Goal: Information Seeking & Learning: Learn about a topic

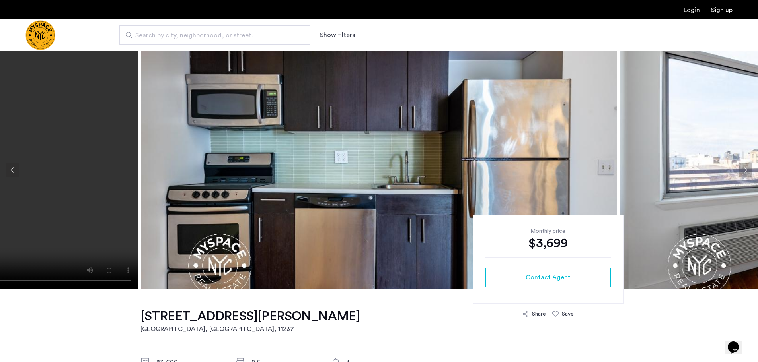
click at [746, 170] on button "Next apartment" at bounding box center [745, 171] width 14 height 14
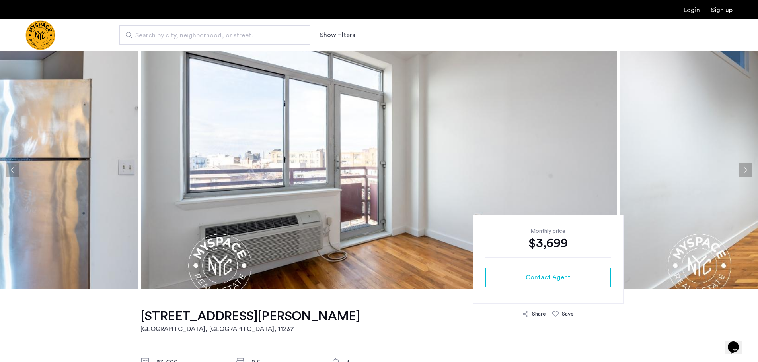
click at [746, 170] on button "Next apartment" at bounding box center [745, 171] width 14 height 14
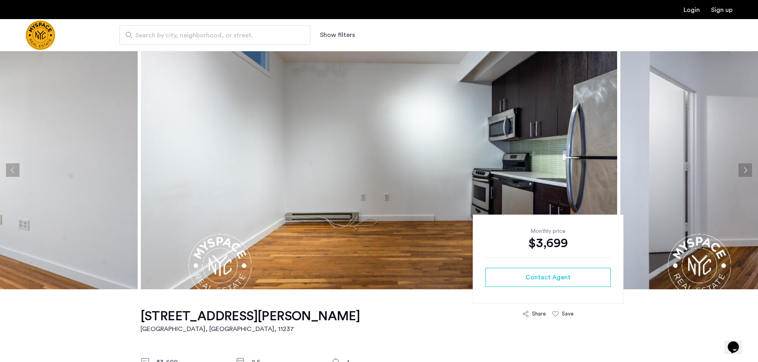
click at [742, 176] on button "Next apartment" at bounding box center [745, 171] width 14 height 14
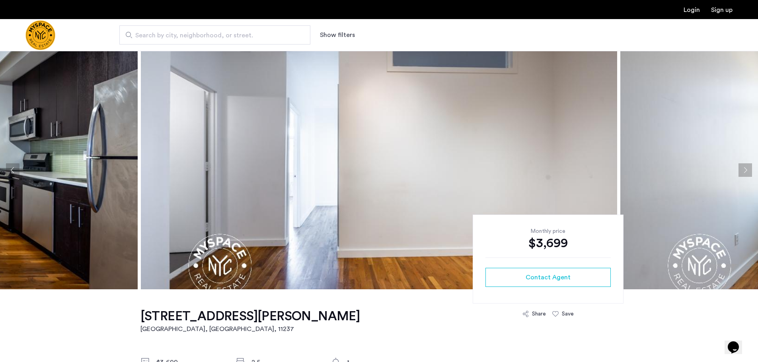
click at [742, 176] on button "Next apartment" at bounding box center [745, 171] width 14 height 14
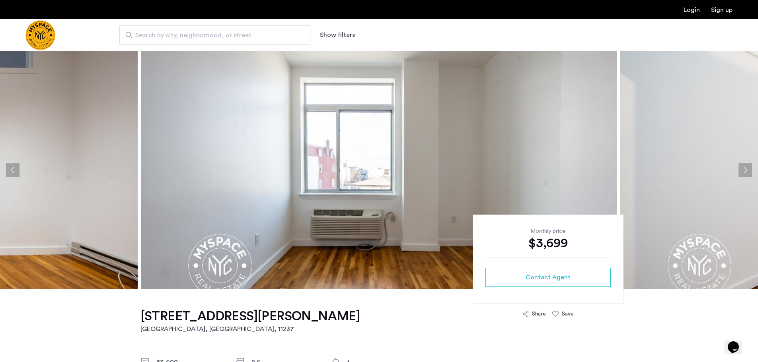
click at [742, 176] on button "Next apartment" at bounding box center [745, 171] width 14 height 14
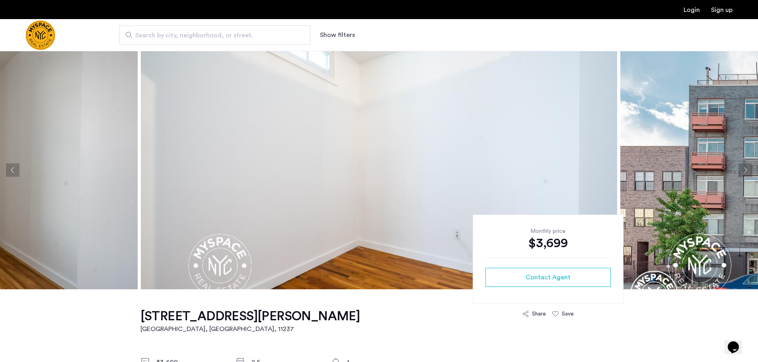
click at [742, 176] on button "Next apartment" at bounding box center [745, 171] width 14 height 14
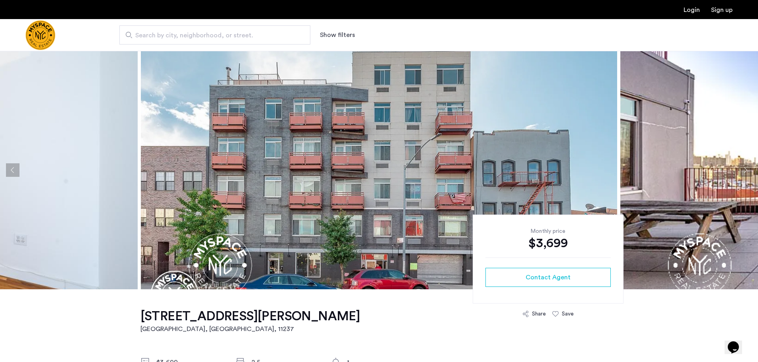
click at [742, 176] on button "Next apartment" at bounding box center [745, 171] width 14 height 14
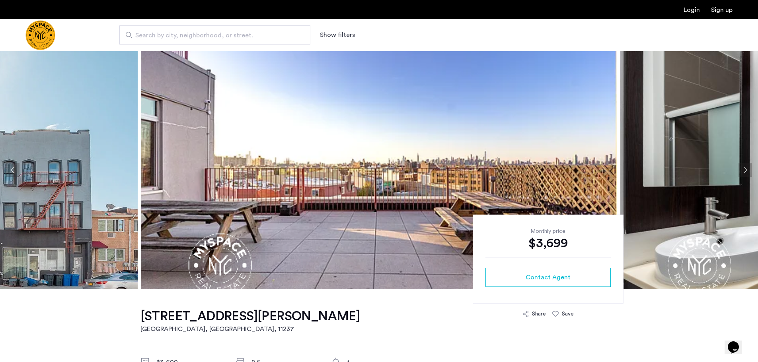
click at [742, 176] on button "Next apartment" at bounding box center [745, 171] width 14 height 14
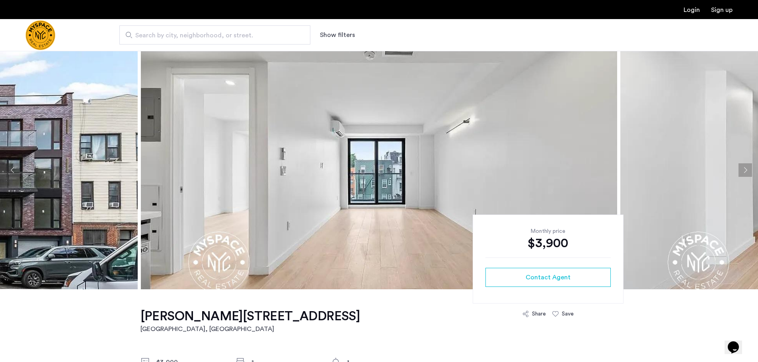
click at [744, 168] on button "Next apartment" at bounding box center [745, 171] width 14 height 14
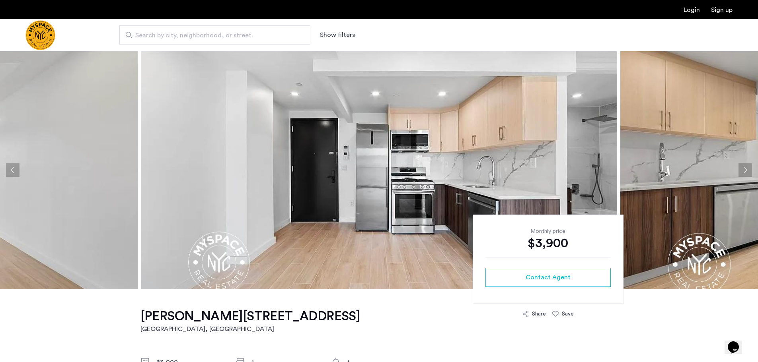
click at [747, 170] on button "Next apartment" at bounding box center [745, 171] width 14 height 14
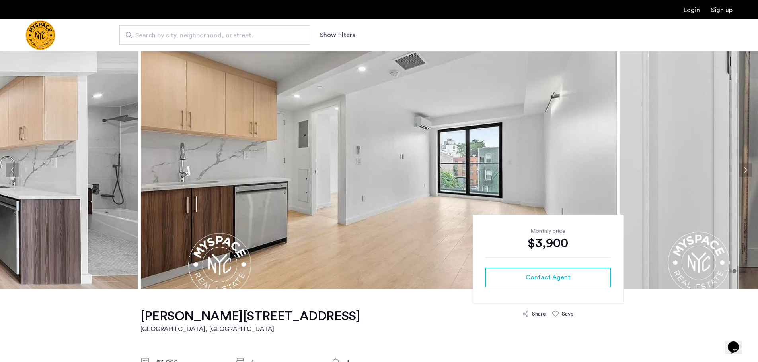
click at [747, 170] on button "Next apartment" at bounding box center [745, 171] width 14 height 14
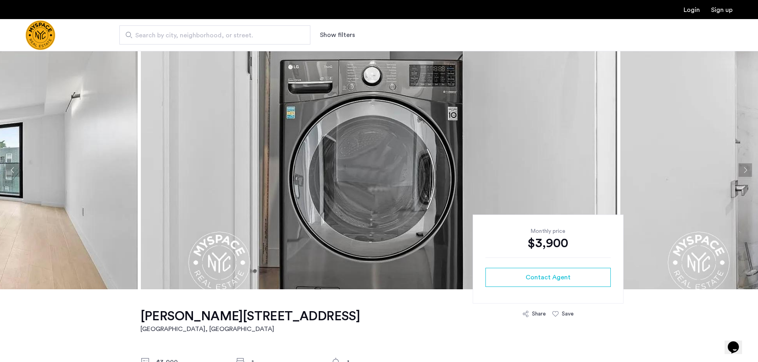
click at [747, 170] on button "Next apartment" at bounding box center [745, 171] width 14 height 14
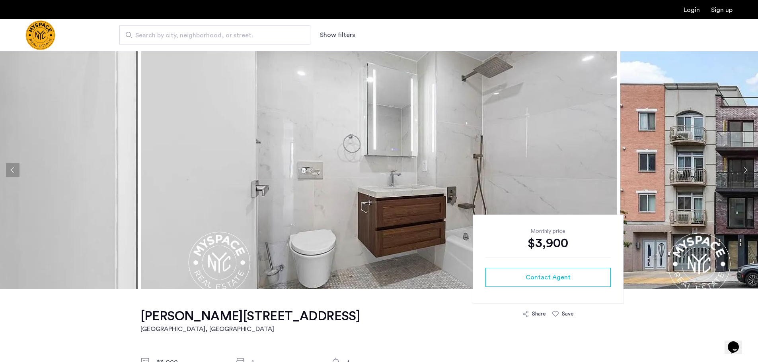
click at [747, 170] on button "Next apartment" at bounding box center [745, 171] width 14 height 14
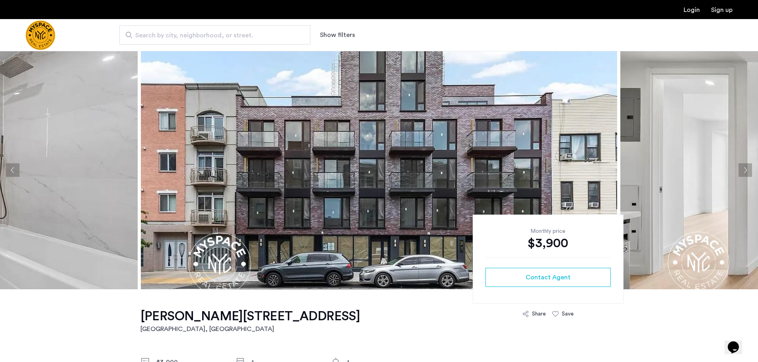
click at [747, 170] on button "Next apartment" at bounding box center [745, 171] width 14 height 14
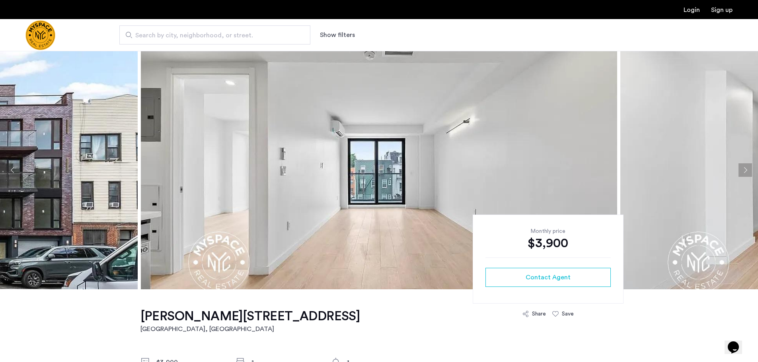
click at [743, 168] on button "Next apartment" at bounding box center [745, 171] width 14 height 14
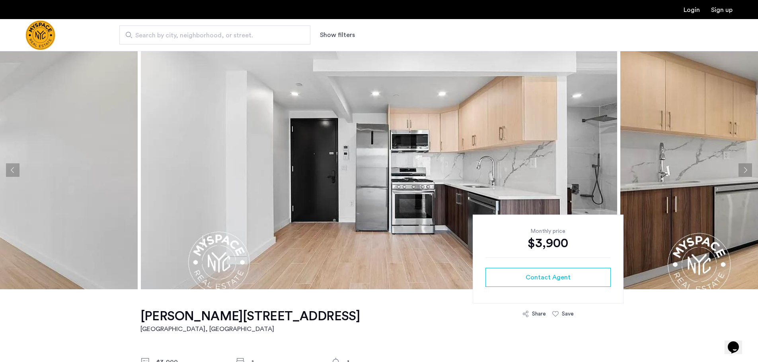
click at [743, 168] on button "Next apartment" at bounding box center [745, 171] width 14 height 14
click at [743, 169] on button "Next apartment" at bounding box center [745, 171] width 14 height 14
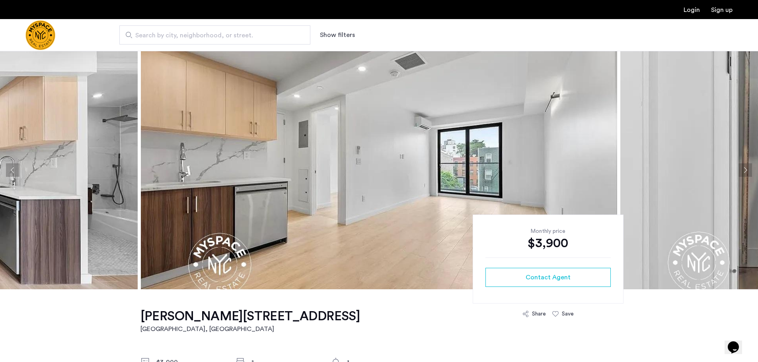
click at [743, 169] on button "Next apartment" at bounding box center [745, 171] width 14 height 14
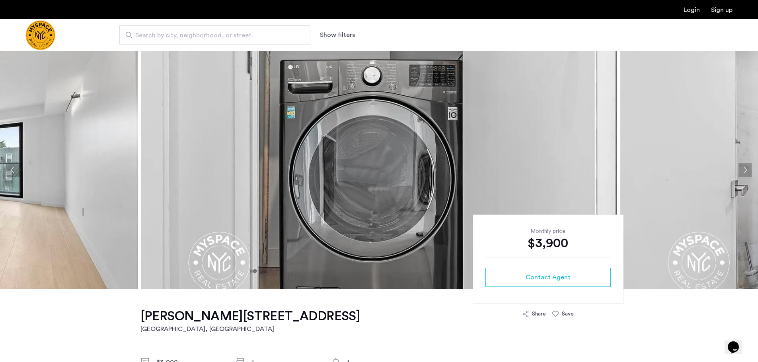
click at [743, 169] on button "Next apartment" at bounding box center [745, 171] width 14 height 14
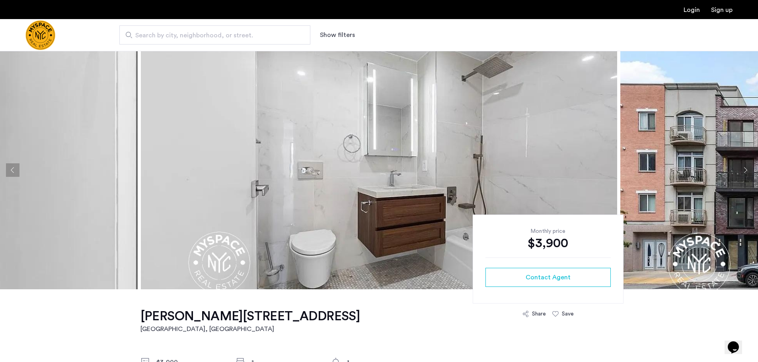
click at [743, 169] on button "Next apartment" at bounding box center [745, 171] width 14 height 14
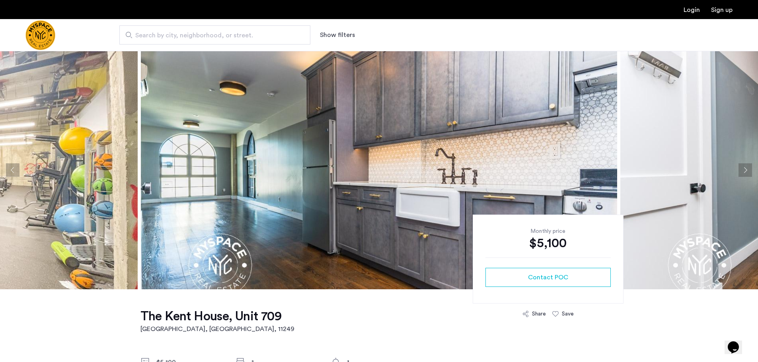
click at [747, 170] on button "Next apartment" at bounding box center [745, 171] width 14 height 14
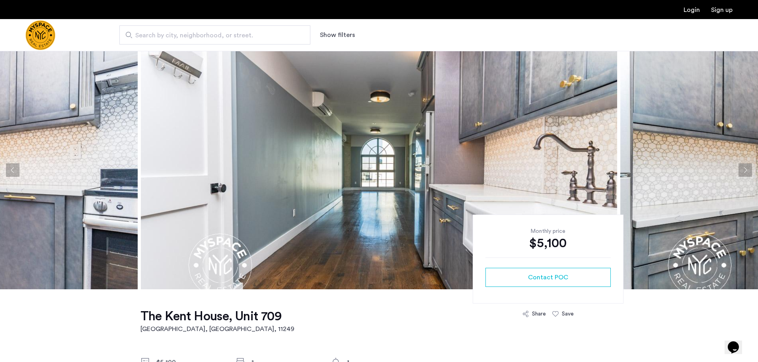
click at [746, 170] on button "Next apartment" at bounding box center [745, 171] width 14 height 14
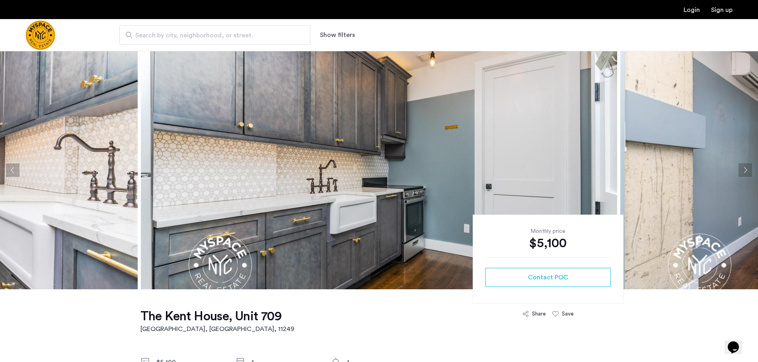
click at [746, 170] on button "Next apartment" at bounding box center [745, 171] width 14 height 14
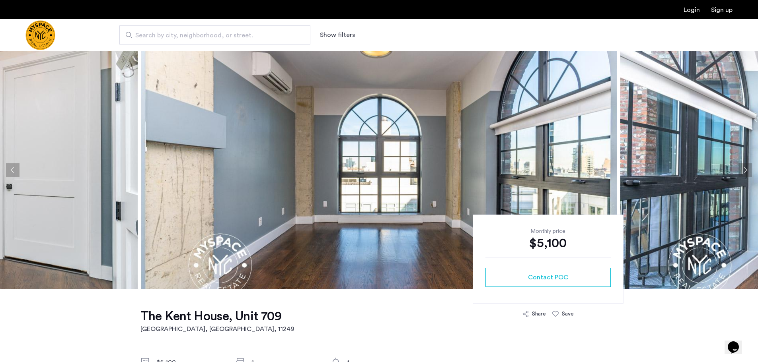
click at [746, 170] on button "Next apartment" at bounding box center [745, 171] width 14 height 14
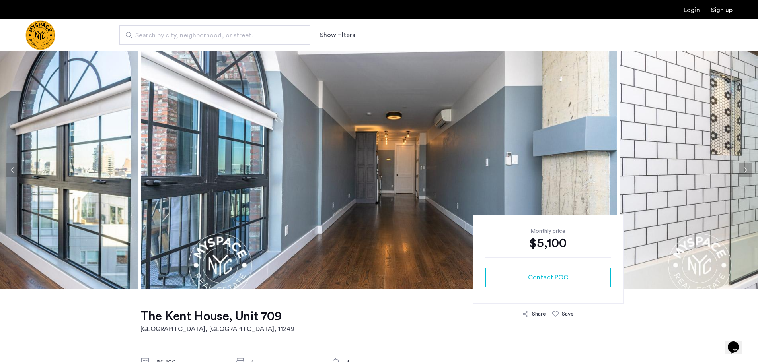
click at [746, 170] on button "Next apartment" at bounding box center [745, 171] width 14 height 14
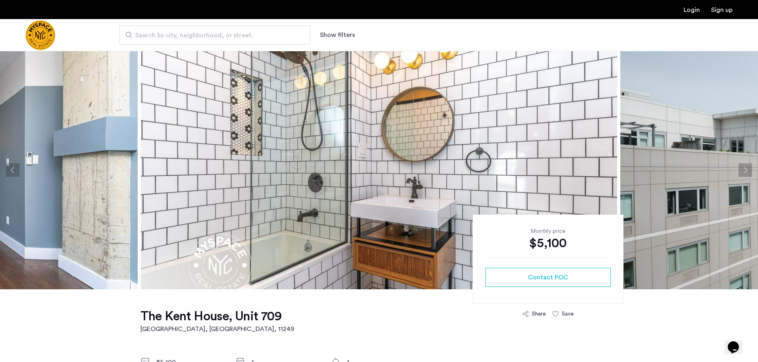
click at [746, 170] on button "Next apartment" at bounding box center [745, 171] width 14 height 14
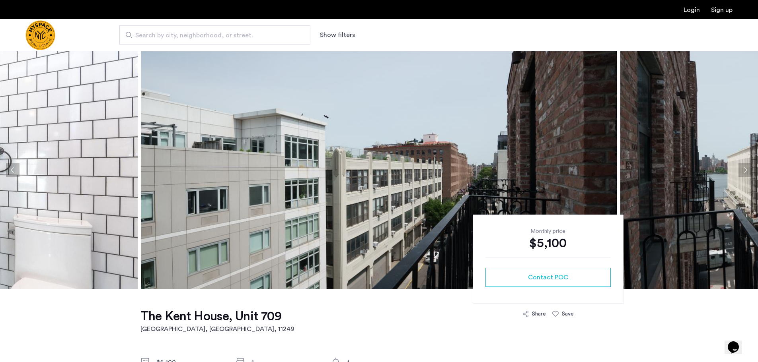
click at [746, 170] on button "Next apartment" at bounding box center [745, 171] width 14 height 14
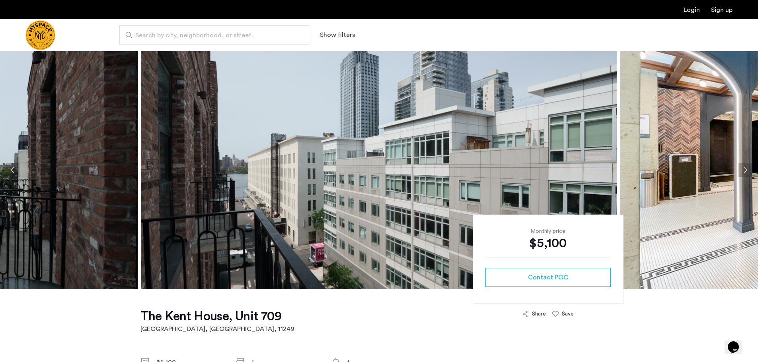
click at [746, 170] on button "Next apartment" at bounding box center [745, 171] width 14 height 14
